Goal: Task Accomplishment & Management: Manage account settings

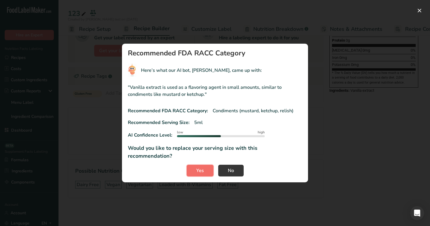
click at [201, 170] on button "Yes" at bounding box center [200, 170] width 27 height 12
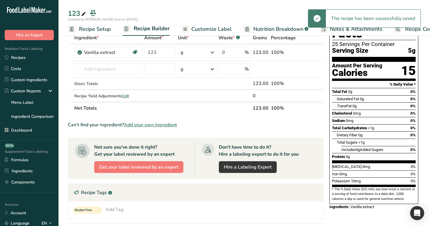
scroll to position [23, 0]
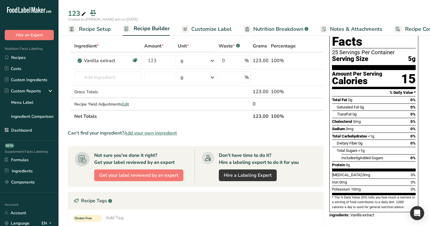
click at [87, 30] on span "Recipe Setup" at bounding box center [95, 29] width 32 height 8
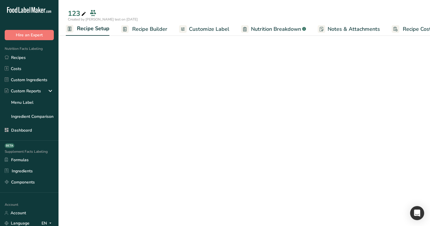
select select "27"
select select "29"
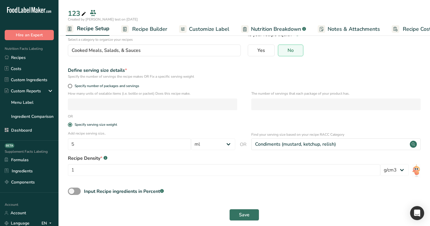
scroll to position [47, 0]
click at [143, 31] on span "Recipe Builder" at bounding box center [149, 29] width 35 height 8
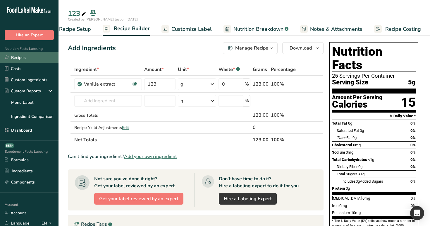
click at [32, 58] on link "Recipes" at bounding box center [29, 57] width 59 height 11
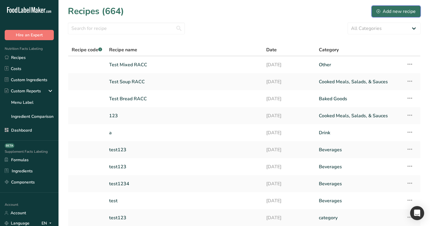
click at [389, 13] on div "Add new recipe" at bounding box center [396, 11] width 39 height 7
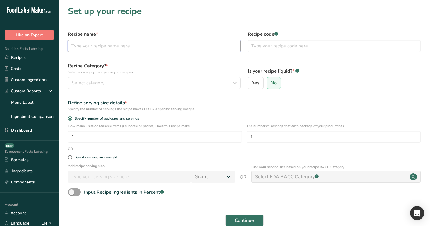
click at [125, 46] on input "text" at bounding box center [154, 46] width 173 height 12
type input "a"
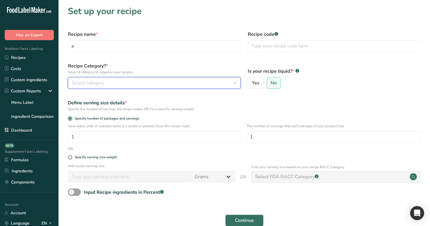
click at [131, 84] on div "Select category" at bounding box center [153, 82] width 162 height 7
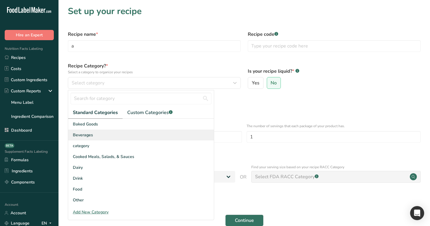
click at [137, 138] on div "Beverages" at bounding box center [141, 134] width 146 height 11
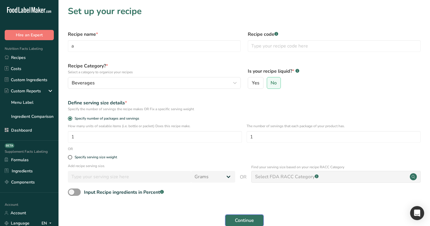
click at [239, 218] on span "Continue" at bounding box center [244, 220] width 19 height 7
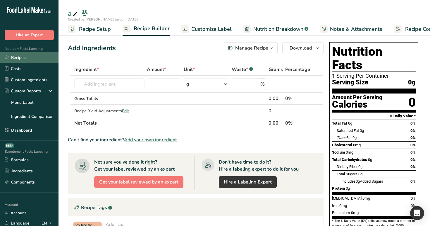
click at [25, 58] on link "Recipes" at bounding box center [29, 57] width 59 height 11
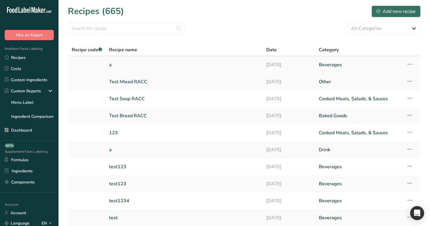
click at [203, 65] on link "a" at bounding box center [184, 65] width 150 height 12
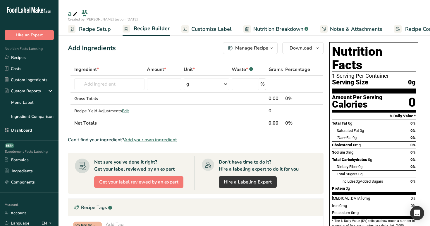
click at [77, 13] on icon at bounding box center [75, 14] width 5 height 8
type input "Test 123 recipe"
click at [114, 54] on div "Add Ingredients Manage Recipe Delete Recipe Duplicate Recipe Scale Recipe Save …" at bounding box center [197, 188] width 259 height 296
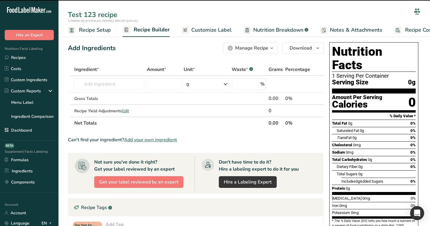
click at [114, 54] on div "Add Ingredients Manage Recipe Delete Recipe Duplicate Recipe Scale Recipe Save …" at bounding box center [197, 188] width 259 height 296
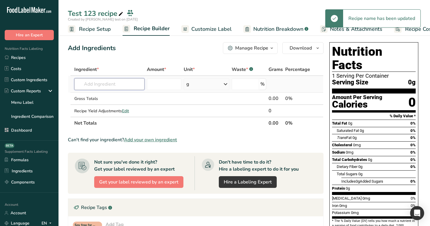
click at [116, 81] on input "text" at bounding box center [109, 84] width 71 height 12
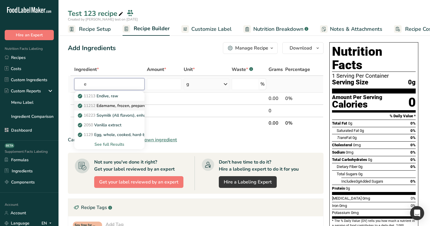
type input "e"
click at [122, 105] on p "11212 Edamame, frozen, prepared" at bounding box center [113, 105] width 69 height 6
type input "Edamame, frozen, prepared"
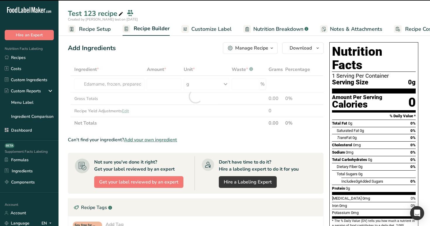
type input "0"
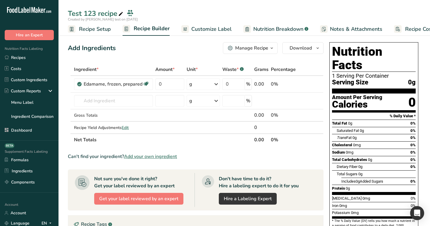
click at [87, 25] on span "Recipe Setup" at bounding box center [95, 29] width 32 height 8
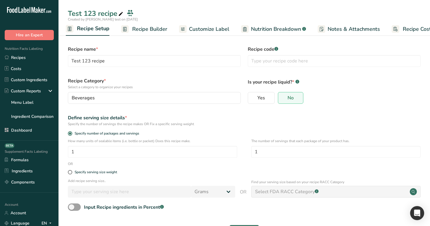
scroll to position [20, 0]
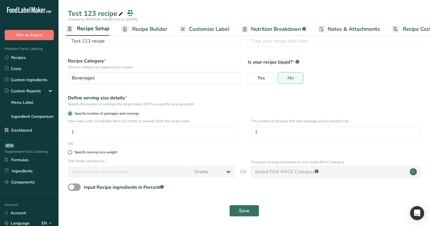
click at [286, 174] on div "Select FDA RACC Category .a-a{fill:#347362;}.b-a{fill:#fff;}" at bounding box center [287, 171] width 64 height 7
click at [81, 152] on div "Specify serving size weight" at bounding box center [96, 152] width 42 height 4
click at [72, 152] on input "Specify serving size weight" at bounding box center [70, 152] width 4 height 4
radio input "true"
radio input "false"
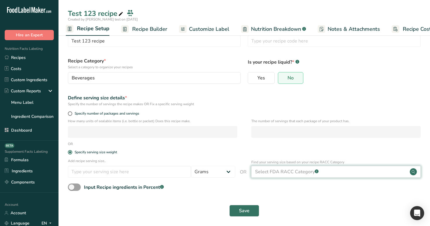
click at [282, 173] on div "Select FDA RACC Category .a-a{fill:#347362;}.b-a{fill:#fff;}" at bounding box center [287, 171] width 64 height 7
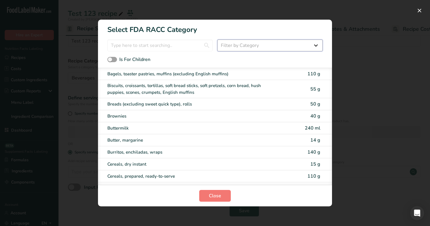
click at [265, 44] on select "Filter by Category All Cereals and other grain products (Children 1–3 years) Eg…" at bounding box center [269, 46] width 105 height 12
click at [115, 61] on span "RACC Category Selection Modal" at bounding box center [112, 60] width 10 height 6
click at [111, 61] on input "Is For Children" at bounding box center [109, 60] width 4 height 4
checkbox input "true"
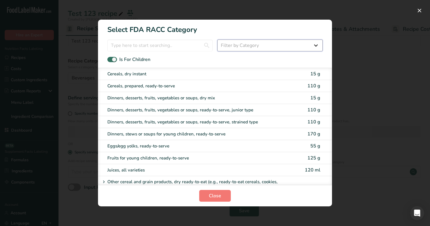
click at [263, 47] on select "Filter by Category All Cereals and other grain products (Children 1–3 years) Eg…" at bounding box center [269, 46] width 105 height 12
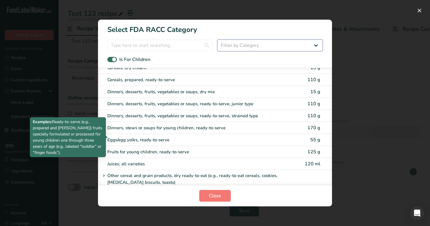
scroll to position [21, 0]
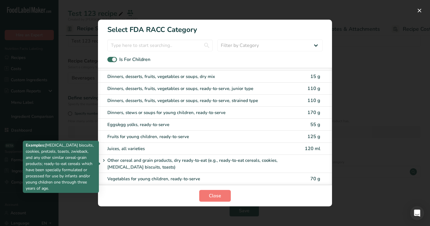
click at [105, 157] on icon "RACC Category Selection Modal" at bounding box center [103, 160] width 5 height 8
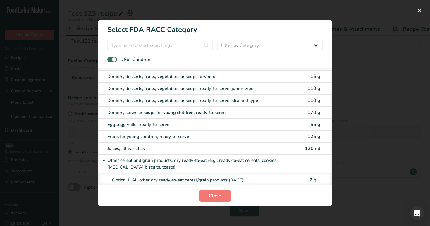
scroll to position [47, 0]
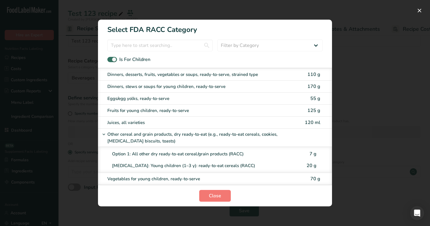
click at [155, 164] on div "[MEDICAL_DATA]: Young children (1–3 y): ready-to-eat cereals (RACC)" at bounding box center [205, 165] width 187 height 7
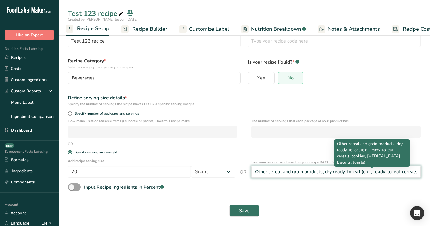
click at [257, 169] on div "Other cereal and grain products, dry ready-to-eat (e.g., ready-to-eat cereals, …" at bounding box center [383, 171] width 256 height 7
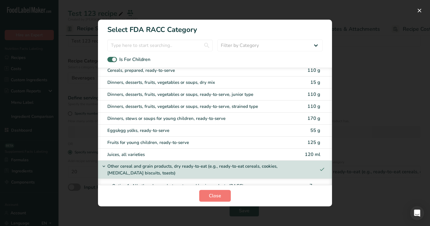
scroll to position [0, 0]
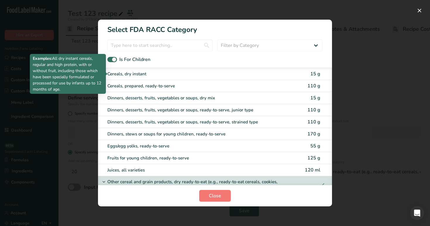
click at [186, 76] on div "Cereals, dry instant" at bounding box center [190, 74] width 166 height 7
type input "15"
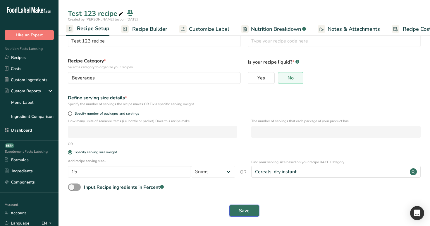
click at [246, 209] on span "Save" at bounding box center [244, 210] width 11 height 7
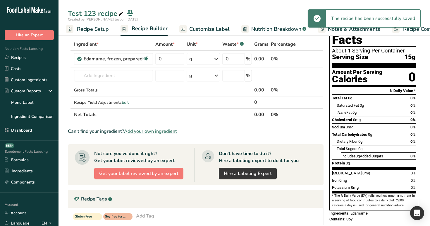
scroll to position [31, 0]
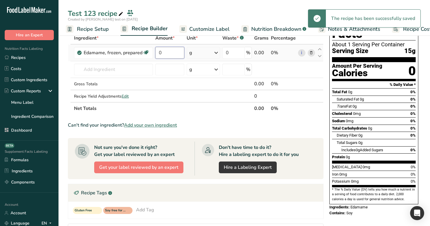
click at [167, 51] on input "0" at bounding box center [169, 53] width 29 height 12
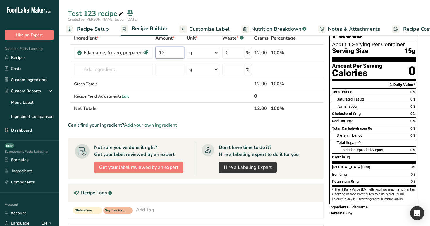
type input "12"
click at [186, 11] on div "Test 123 recipe" at bounding box center [245, 13] width 372 height 11
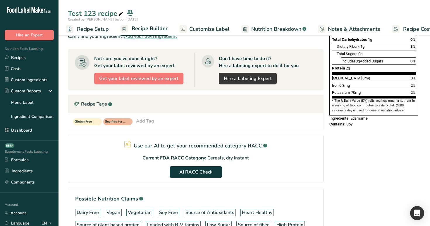
scroll to position [160, 0]
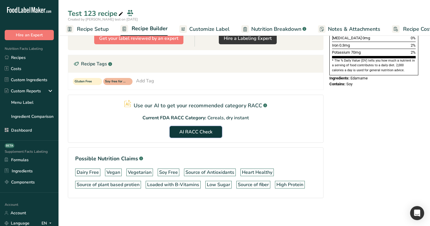
click at [206, 133] on span "AI RACC Check" at bounding box center [195, 131] width 33 height 7
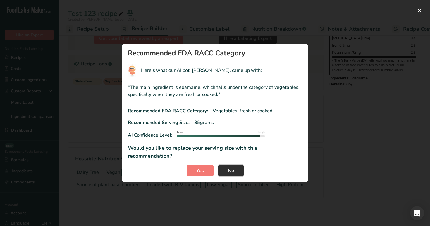
click at [229, 167] on span "No" at bounding box center [231, 170] width 6 height 7
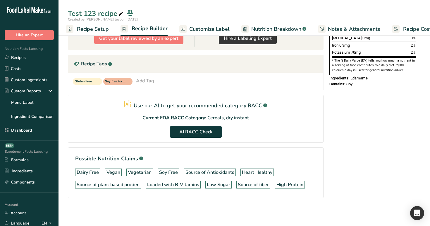
click at [98, 29] on span "Recipe Setup" at bounding box center [93, 29] width 32 height 8
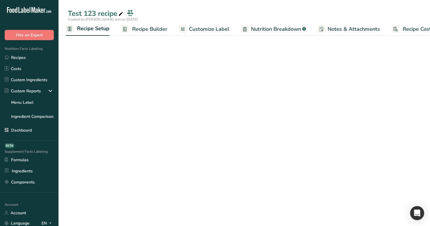
scroll to position [20, 0]
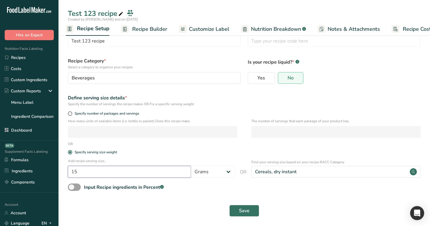
click at [146, 173] on input "15" at bounding box center [129, 172] width 123 height 12
click at [150, 31] on span "Recipe Builder" at bounding box center [149, 29] width 35 height 8
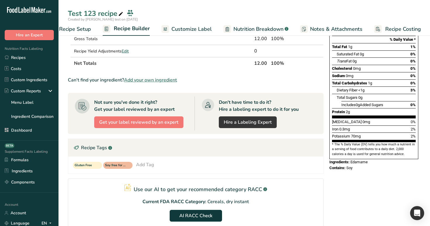
scroll to position [88, 0]
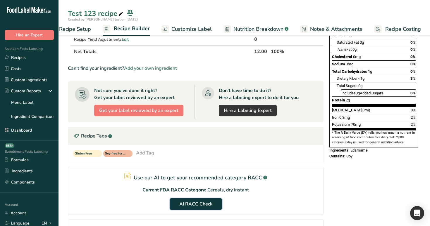
click at [205, 206] on span "AI RACC Check" at bounding box center [195, 203] width 33 height 7
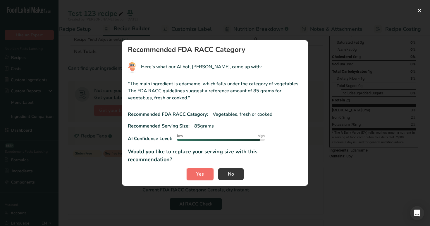
click at [193, 170] on button "Yes" at bounding box center [200, 174] width 27 height 12
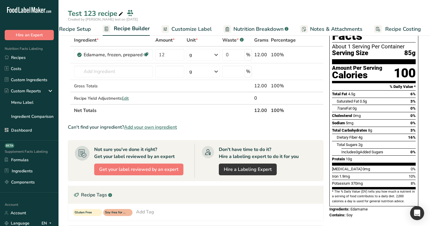
scroll to position [31, 0]
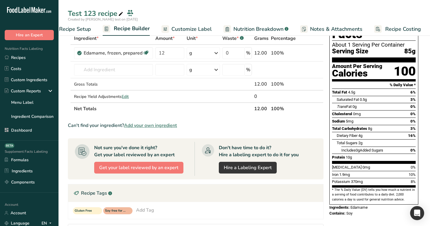
click at [86, 27] on span "Recipe Setup" at bounding box center [75, 29] width 32 height 8
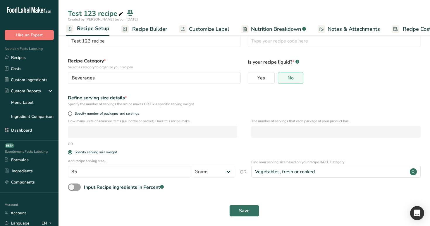
scroll to position [20, 0]
click at [77, 188] on span at bounding box center [74, 186] width 13 height 7
click at [72, 188] on input "Input Recipe ingredients in Percent .a-a{fill:#347362;}.b-a{fill:#fff;}" at bounding box center [70, 187] width 4 height 4
checkbox input "true"
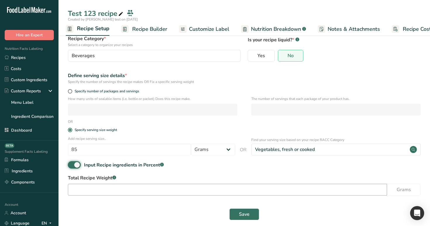
scroll to position [46, 0]
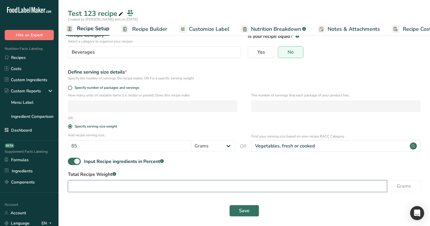
click at [135, 184] on input "number" at bounding box center [227, 186] width 319 height 12
type input "555"
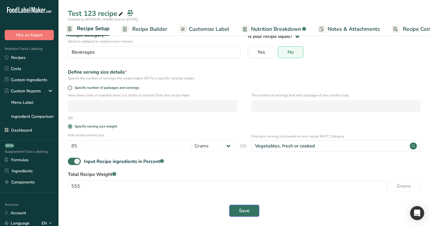
click at [241, 211] on span "Save" at bounding box center [244, 210] width 11 height 7
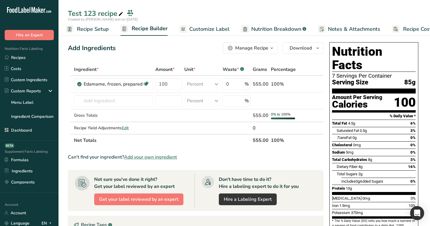
click at [95, 34] on link "Recipe Setup" at bounding box center [87, 29] width 43 height 13
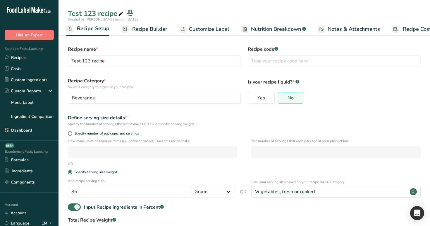
click at [232, 10] on div "Test 123 recipe" at bounding box center [245, 13] width 372 height 11
click at [145, 31] on span "Recipe Builder" at bounding box center [149, 29] width 35 height 8
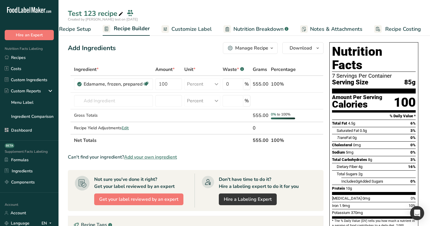
click at [193, 27] on span "Customize Label" at bounding box center [192, 29] width 40 height 8
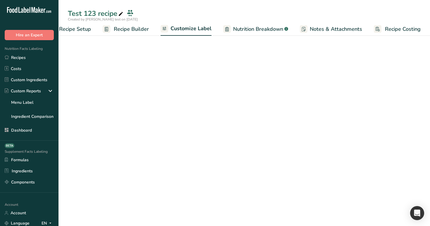
scroll to position [0, 20]
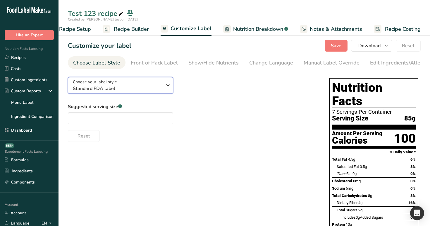
click at [81, 86] on span "Standard FDA label" at bounding box center [117, 88] width 89 height 7
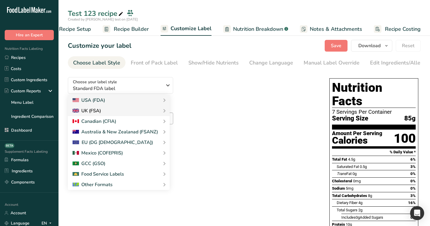
click at [155, 111] on div "UK (FSA)" at bounding box center [119, 110] width 92 height 7
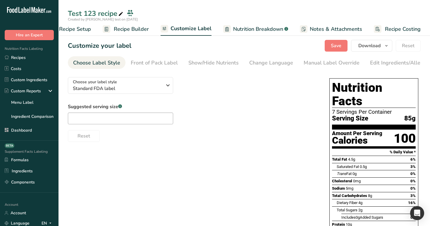
click at [155, 111] on div "Choose your label style Standard FDA label USA (FDA) Standard FDA label Tabular…" at bounding box center [193, 106] width 250 height 69
click at [160, 92] on span "Standard FDA label" at bounding box center [117, 88] width 89 height 7
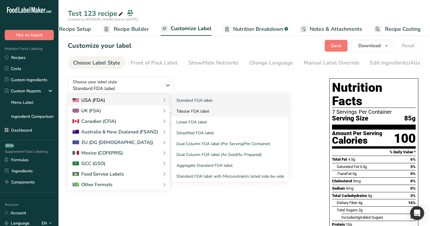
click at [207, 112] on link "Tabular FDA label" at bounding box center [230, 111] width 117 height 11
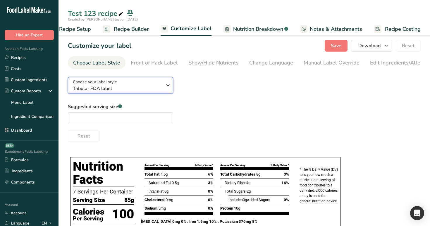
click at [159, 90] on span "Tabular FDA label" at bounding box center [117, 88] width 89 height 7
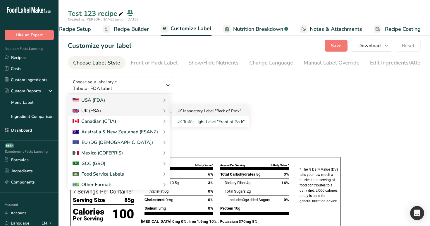
click at [203, 115] on link "UK Mandatory Label "Back of Pack"" at bounding box center [211, 110] width 78 height 11
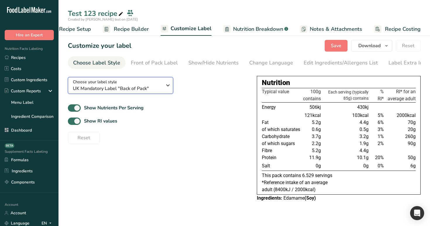
click at [149, 93] on button "Choose your label style UK Mandatory Label "Back of Pack"" at bounding box center [120, 85] width 105 height 17
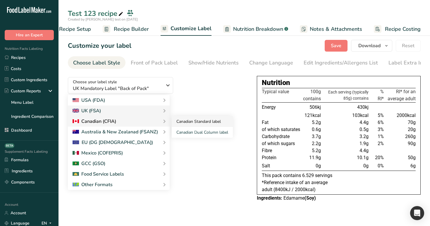
click at [191, 123] on link "Canadian Standard label" at bounding box center [202, 121] width 61 height 11
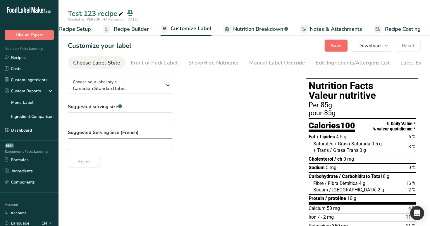
click at [344, 46] on button "Save" at bounding box center [336, 46] width 23 height 12
click at [334, 45] on span "Save" at bounding box center [336, 45] width 11 height 7
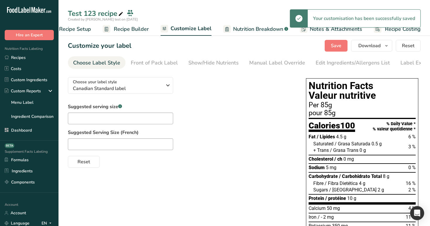
click at [135, 28] on span "Recipe Builder" at bounding box center [131, 29] width 35 height 8
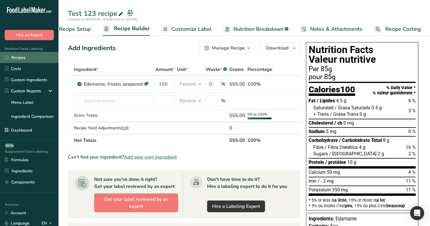
click at [45, 60] on link "Recipes" at bounding box center [29, 57] width 59 height 11
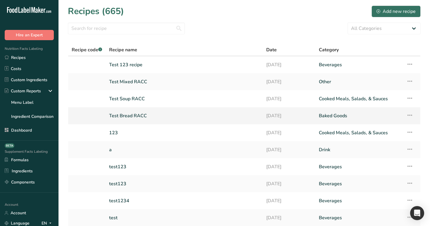
click at [127, 114] on link "Test Bread RACC" at bounding box center [184, 115] width 150 height 12
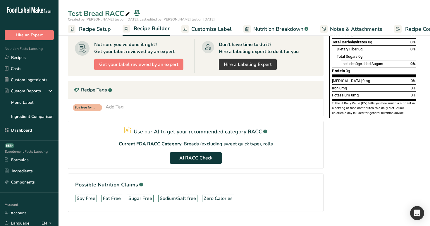
scroll to position [131, 0]
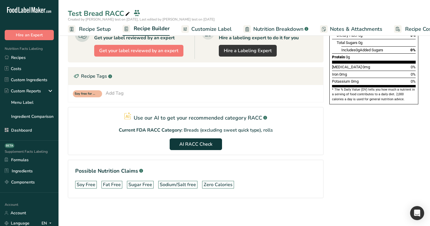
click at [90, 27] on span "Recipe Setup" at bounding box center [95, 29] width 32 height 8
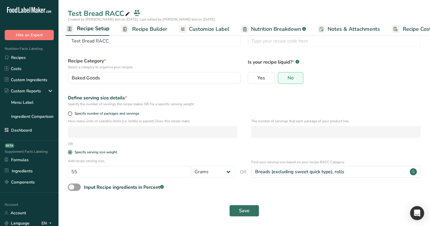
scroll to position [20, 0]
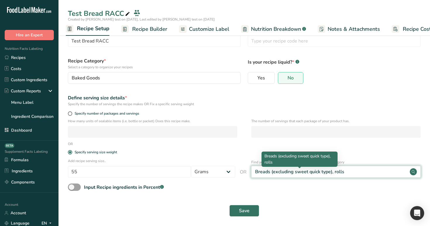
click at [309, 170] on div "Breads (excluding sweet quick type), rolls" at bounding box center [299, 171] width 89 height 7
click at [277, 172] on div "Breads (excluding sweet quick type), rolls" at bounding box center [299, 171] width 89 height 7
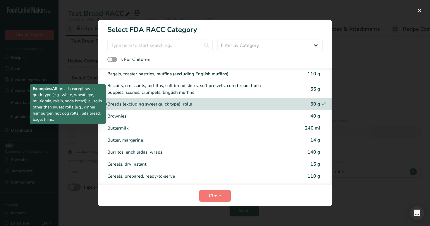
click at [256, 106] on div "Breads (excluding sweet quick type), rolls" at bounding box center [190, 104] width 166 height 7
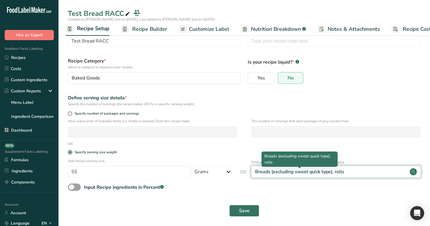
click at [293, 173] on div "Breads (excluding sweet quick type), rolls" at bounding box center [299, 171] width 89 height 7
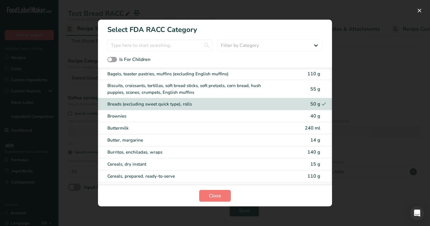
drag, startPoint x: 198, startPoint y: 30, endPoint x: 107, endPoint y: 31, distance: 90.1
click at [107, 31] on h1 "Select FDA RACC Category" at bounding box center [215, 27] width 234 height 15
copy h1 "Select FDA RACC Category"
click at [310, 75] on span "110 g" at bounding box center [314, 74] width 13 height 6
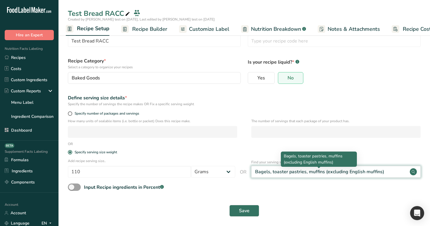
click at [283, 172] on div "Bagels, toaster pastries, muffins (excluding English muffins)" at bounding box center [319, 171] width 129 height 7
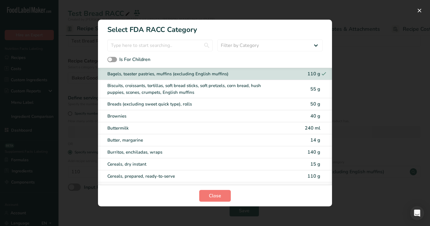
click at [298, 91] on div "Biscuits, croissants, tortillas, soft bread sticks, soft pretzels, corn bread, …" at bounding box center [205, 88] width 196 height 13
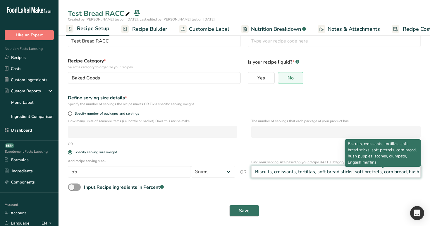
click at [317, 171] on div "Biscuits, croissants, tortillas, soft bread sticks, soft pretzels, corn bread, …" at bounding box center [383, 171] width 257 height 7
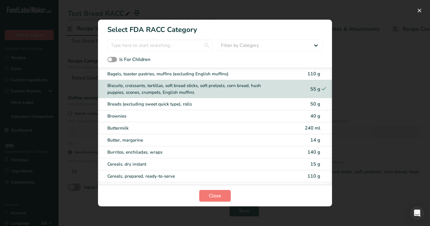
click at [306, 103] on div "50 g" at bounding box center [312, 103] width 18 height 7
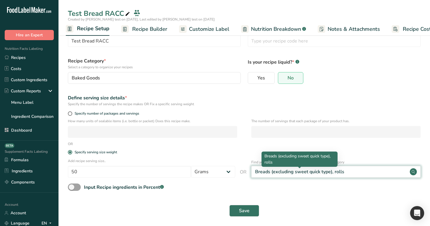
click at [318, 170] on div "Breads (excluding sweet quick type), rolls" at bounding box center [299, 171] width 89 height 7
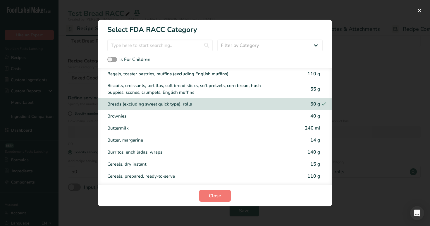
click at [302, 117] on div "Brownies" at bounding box center [205, 116] width 196 height 7
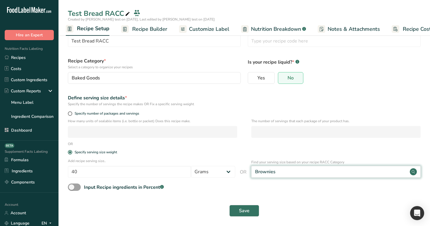
click at [316, 173] on div "Brownies" at bounding box center [335, 172] width 169 height 12
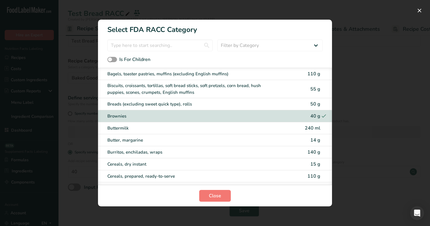
click at [304, 90] on div "55 g" at bounding box center [312, 88] width 18 height 7
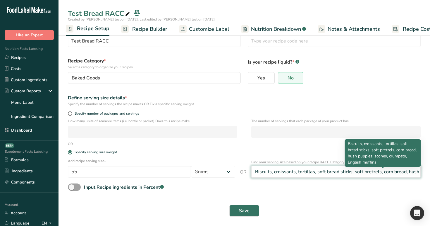
click at [314, 171] on div "Biscuits, croissants, tortillas, soft bread sticks, soft pretzels, corn bread, …" at bounding box center [383, 171] width 257 height 7
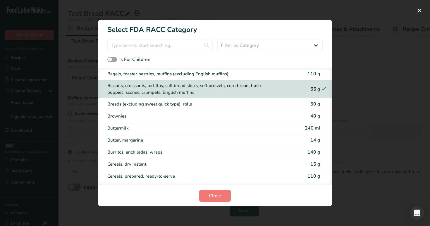
click at [294, 103] on div "Breads (excluding sweet quick type), rolls" at bounding box center [205, 104] width 196 height 7
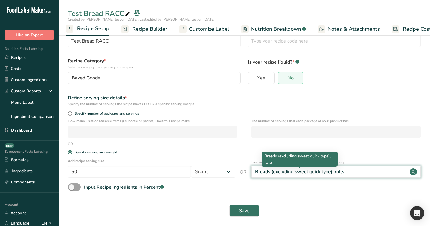
click at [306, 173] on div "Breads (excluding sweet quick type), rolls" at bounding box center [299, 171] width 89 height 7
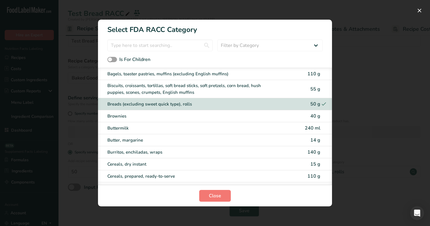
click at [302, 149] on div "Burritos, enchiladas, wraps" at bounding box center [205, 152] width 196 height 7
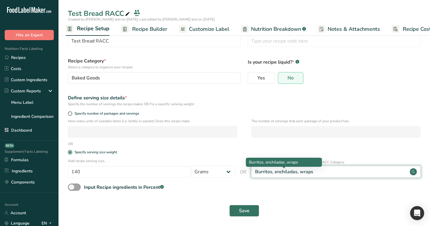
click at [303, 174] on div "Burritos, enchiladas, wraps" at bounding box center [284, 171] width 58 height 7
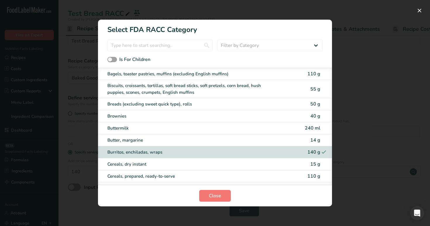
click at [311, 139] on span "14 g" at bounding box center [316, 140] width 10 height 6
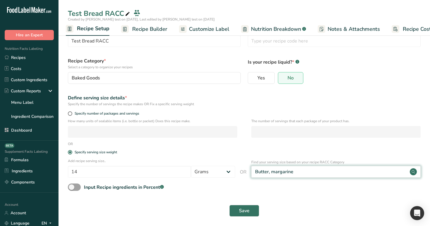
click at [313, 177] on div "Butter, margarine" at bounding box center [335, 172] width 169 height 12
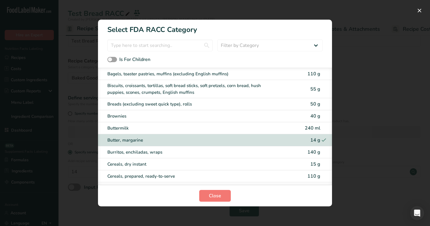
click at [306, 169] on div "Cereals, dry instant 15 g" at bounding box center [215, 164] width 234 height 12
type input "15"
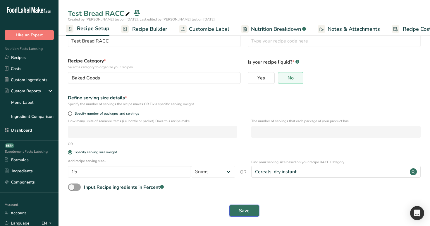
click at [235, 207] on button "Save" at bounding box center [244, 211] width 30 height 12
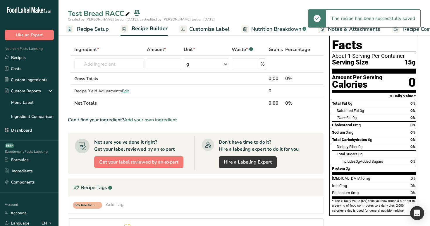
click at [83, 30] on span "Recipe Setup" at bounding box center [93, 29] width 32 height 8
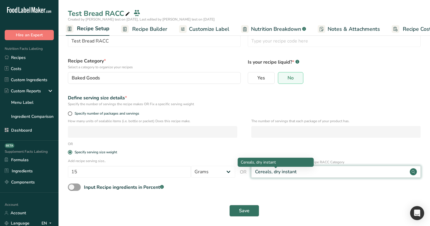
click at [291, 170] on div "Cereals, dry instant" at bounding box center [276, 171] width 42 height 7
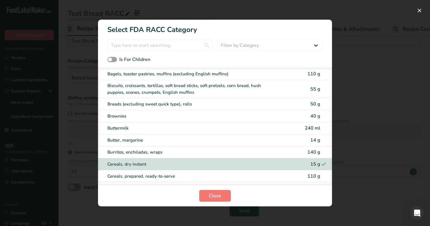
click at [299, 105] on div "Breads (excluding sweet quick type), rolls" at bounding box center [205, 104] width 196 height 7
type input "50"
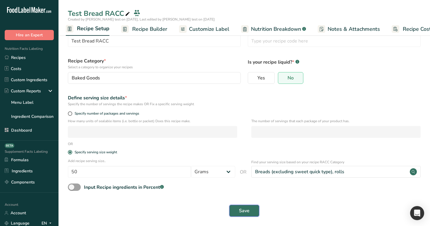
click at [242, 210] on span "Save" at bounding box center [244, 210] width 11 height 7
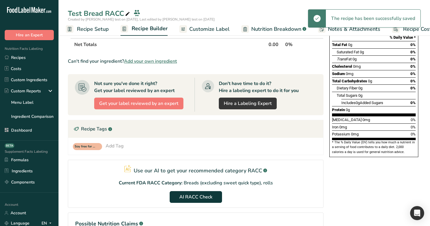
scroll to position [83, 0]
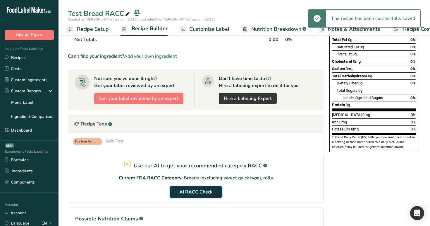
click at [206, 194] on span "AI RACC Check" at bounding box center [195, 191] width 33 height 7
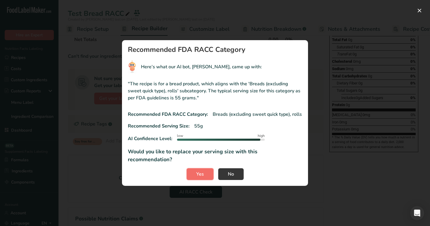
click at [203, 170] on span "Yes" at bounding box center [200, 173] width 8 height 7
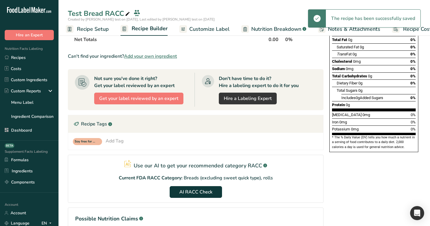
click at [95, 27] on span "Recipe Setup" at bounding box center [93, 29] width 32 height 8
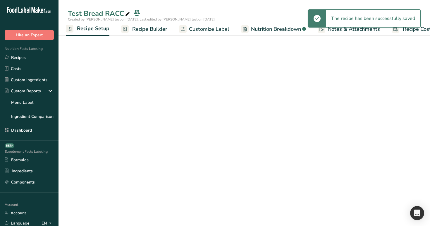
scroll to position [20, 0]
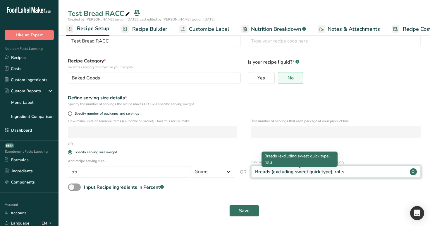
click at [309, 172] on div "Breads (excluding sweet quick type), rolls" at bounding box center [299, 171] width 89 height 7
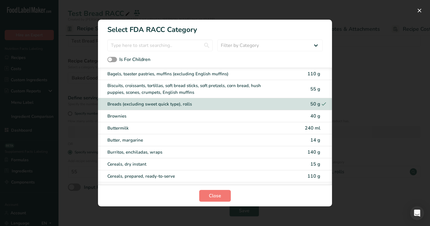
click at [382, 9] on div "RACC Category Selection Modal" at bounding box center [215, 113] width 430 height 226
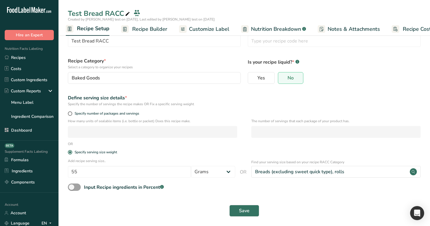
click at [155, 30] on span "Recipe Builder" at bounding box center [149, 29] width 35 height 8
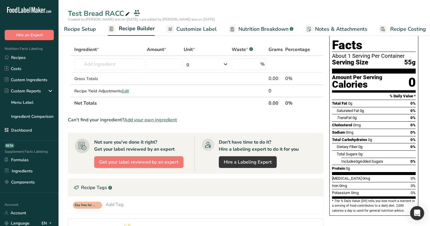
scroll to position [0, 20]
click at [185, 29] on span "Customize Label" at bounding box center [192, 29] width 40 height 8
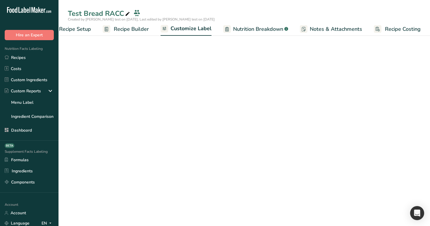
scroll to position [0, 20]
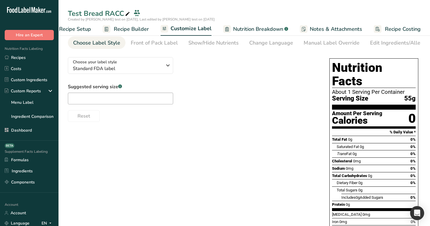
click at [145, 25] on span "Recipe Builder" at bounding box center [131, 29] width 35 height 8
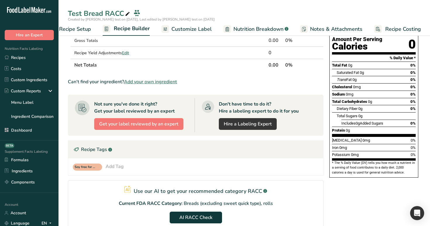
scroll to position [131, 0]
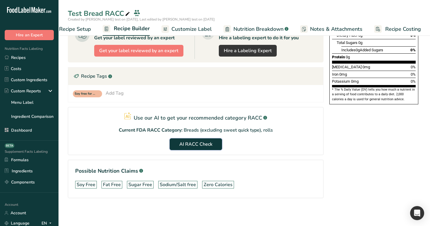
click at [198, 147] on button "AI RACC Check" at bounding box center [196, 144] width 52 height 12
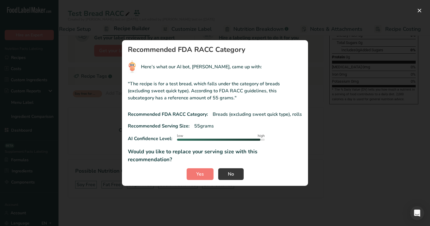
click at [350, 66] on div "RACC modal" at bounding box center [215, 113] width 430 height 226
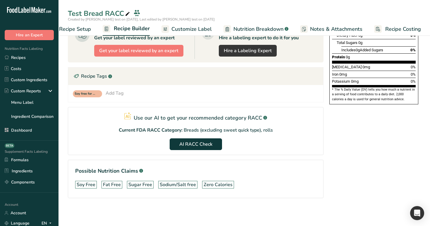
click at [83, 28] on span "Recipe Setup" at bounding box center [75, 29] width 32 height 8
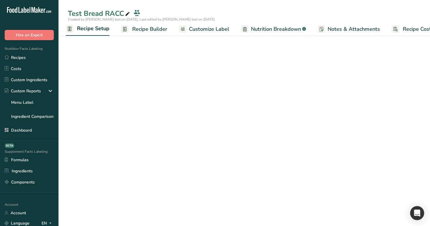
scroll to position [20, 0]
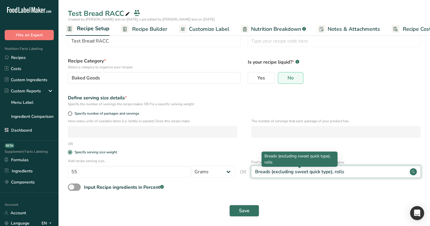
click at [295, 172] on div "Breads (excluding sweet quick type), rolls" at bounding box center [299, 171] width 89 height 7
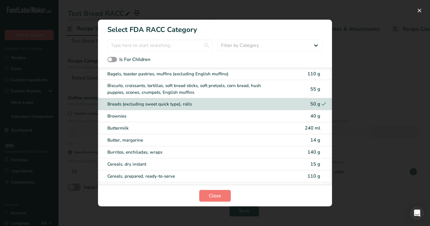
click at [305, 106] on div "50 g" at bounding box center [312, 103] width 18 height 7
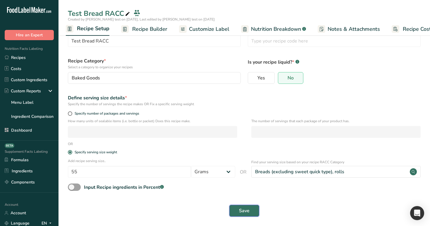
click at [241, 214] on button "Save" at bounding box center [244, 211] width 30 height 12
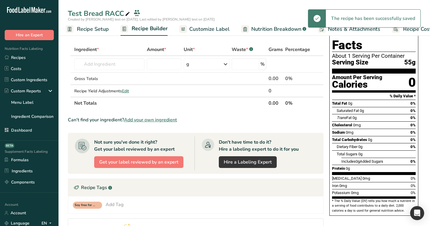
click at [104, 28] on span "Recipe Setup" at bounding box center [93, 29] width 32 height 8
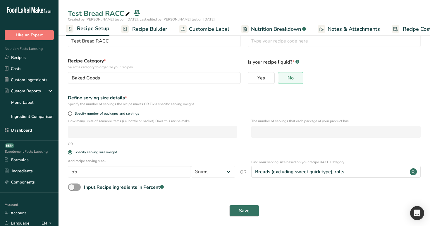
click at [161, 33] on link "Recipe Builder" at bounding box center [144, 29] width 46 height 13
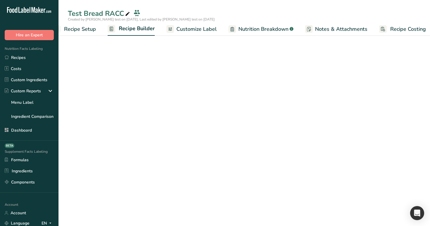
scroll to position [0, 20]
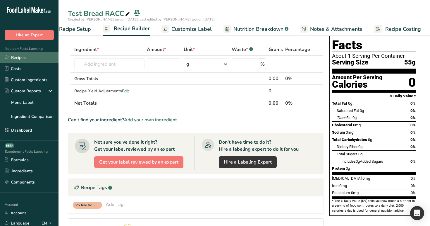
click at [37, 59] on link "Recipes" at bounding box center [29, 57] width 59 height 11
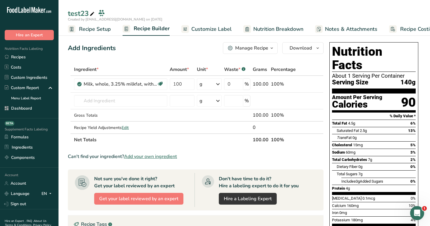
scroll to position [0, 15]
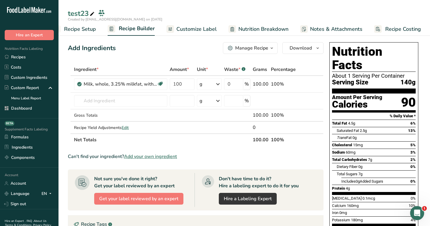
click at [36, 55] on link "Recipes" at bounding box center [29, 57] width 59 height 10
